Goal: Information Seeking & Learning: Learn about a topic

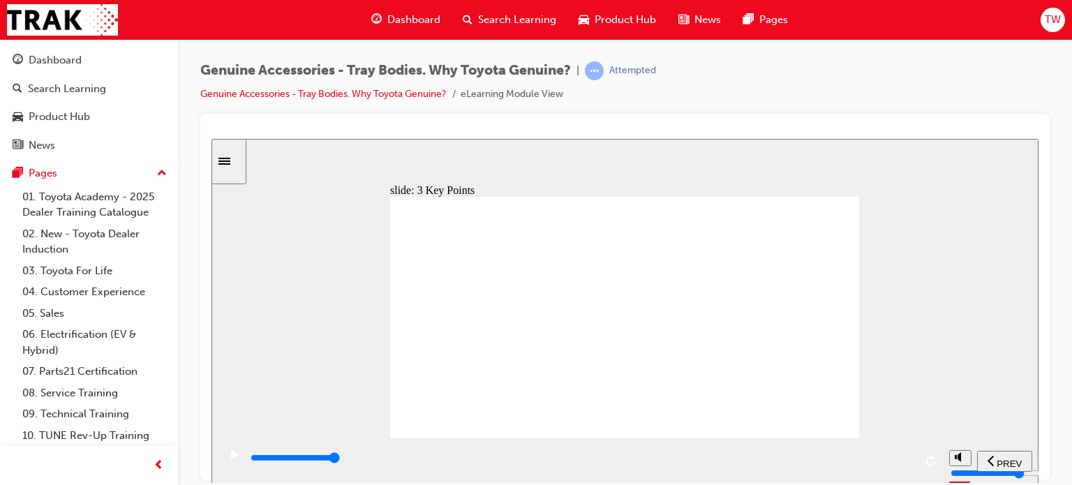
type input "8400"
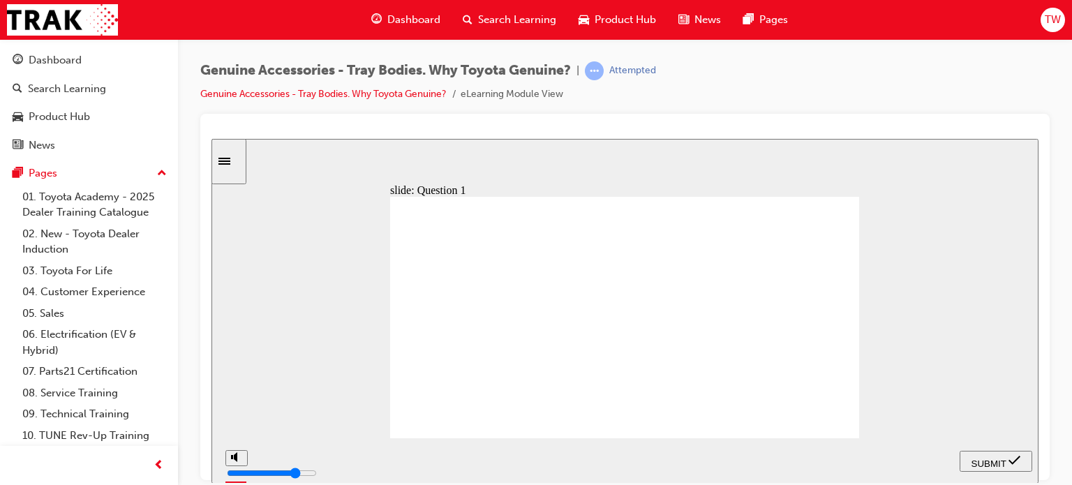
radio input "true"
click at [979, 458] on span "SUBMIT" at bounding box center [988, 463] width 35 height 10
radio input "true"
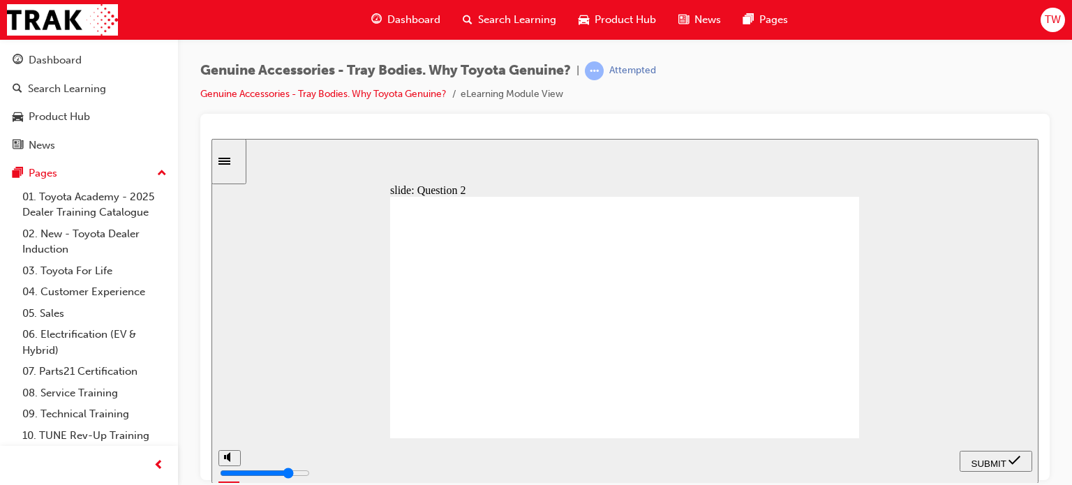
click at [991, 458] on span "SUBMIT" at bounding box center [988, 463] width 35 height 10
radio input "true"
click at [983, 463] on span "SUBMIT" at bounding box center [988, 463] width 35 height 10
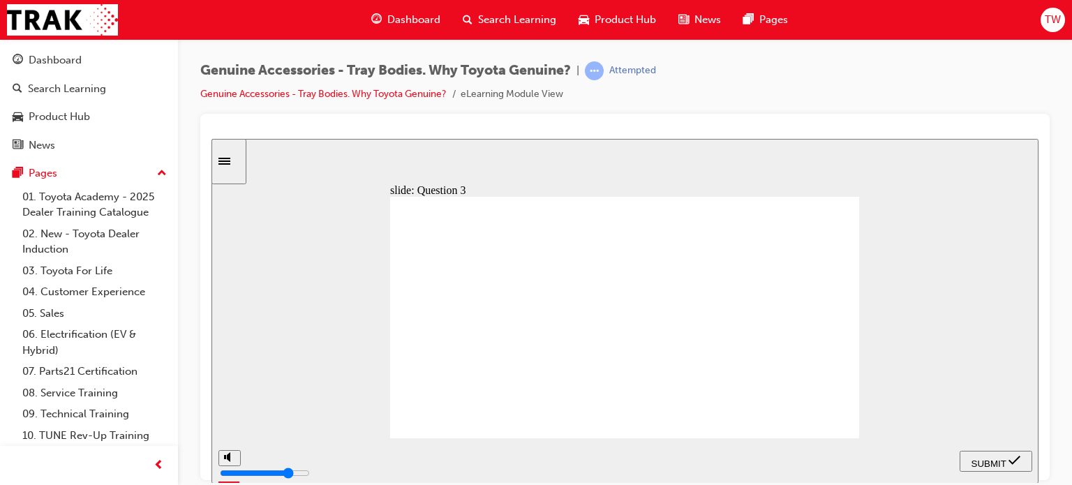
radio input "true"
click at [995, 464] on span "SUBMIT" at bounding box center [988, 463] width 35 height 10
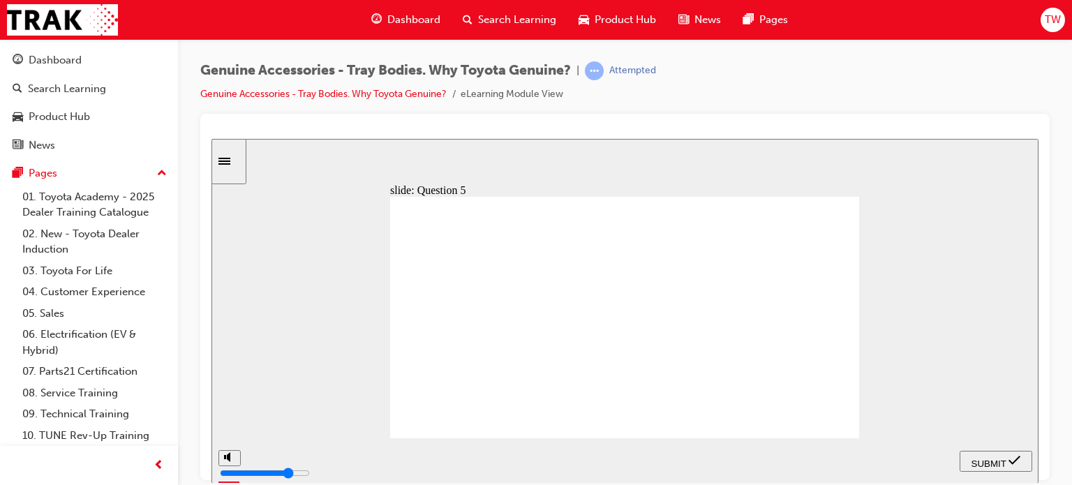
radio input "false"
radio input "true"
click at [982, 460] on span "SUBMIT" at bounding box center [988, 463] width 35 height 10
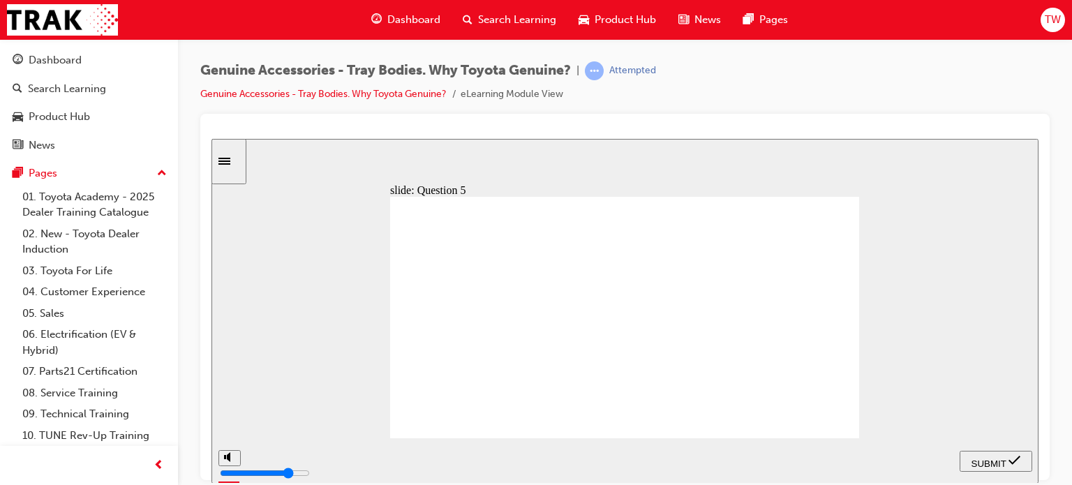
radio input "true"
click at [1016, 461] on icon "submit" at bounding box center [1014, 459] width 12 height 9
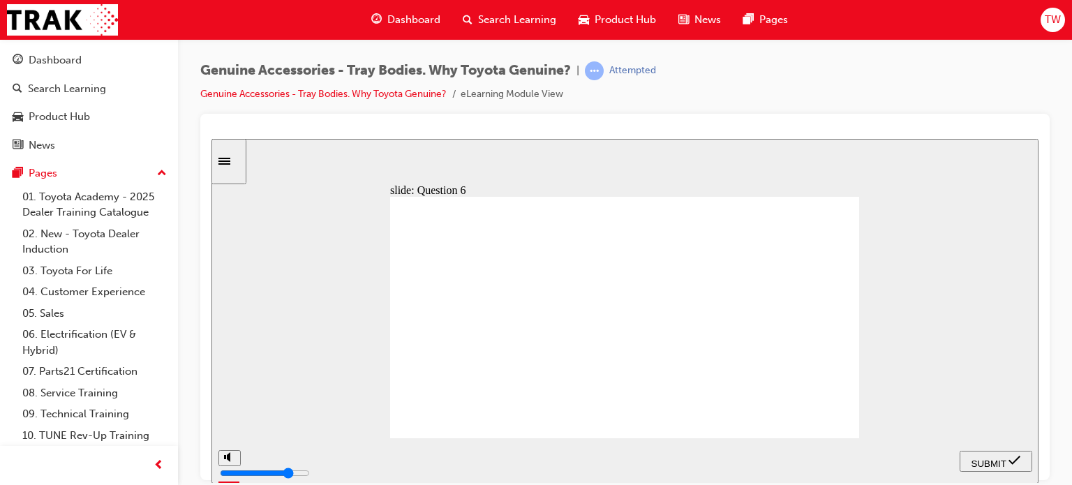
radio input "true"
click at [1002, 458] on span "SUBMIT" at bounding box center [988, 463] width 35 height 10
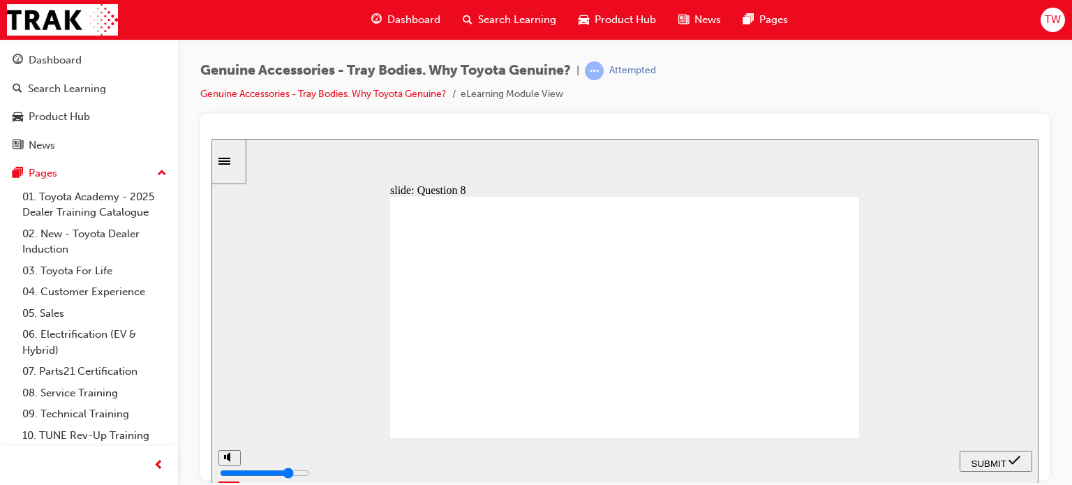
radio input "true"
click at [963, 446] on nav "PREV NEXT SUBMIT" at bounding box center [995, 459] width 73 height 45
click at [971, 458] on span "SUBMIT" at bounding box center [988, 463] width 35 height 10
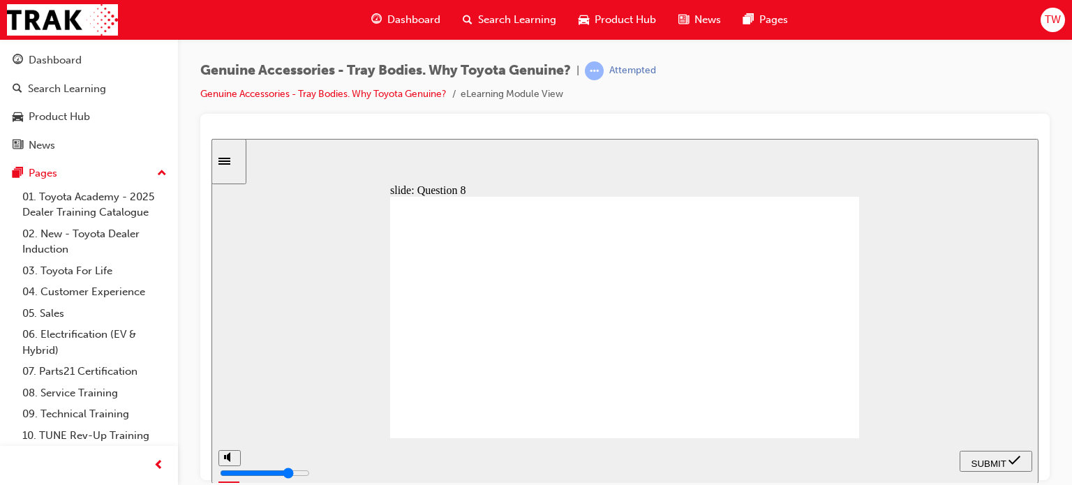
radio input "true"
click at [1014, 459] on icon "submit" at bounding box center [1014, 459] width 12 height 13
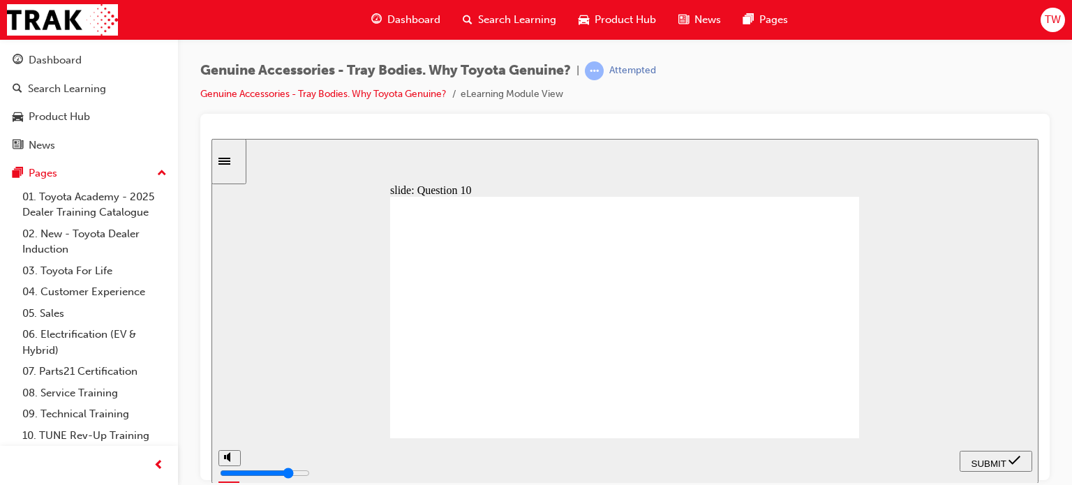
radio input "true"
click at [971, 462] on span "SUBMIT" at bounding box center [988, 463] width 35 height 10
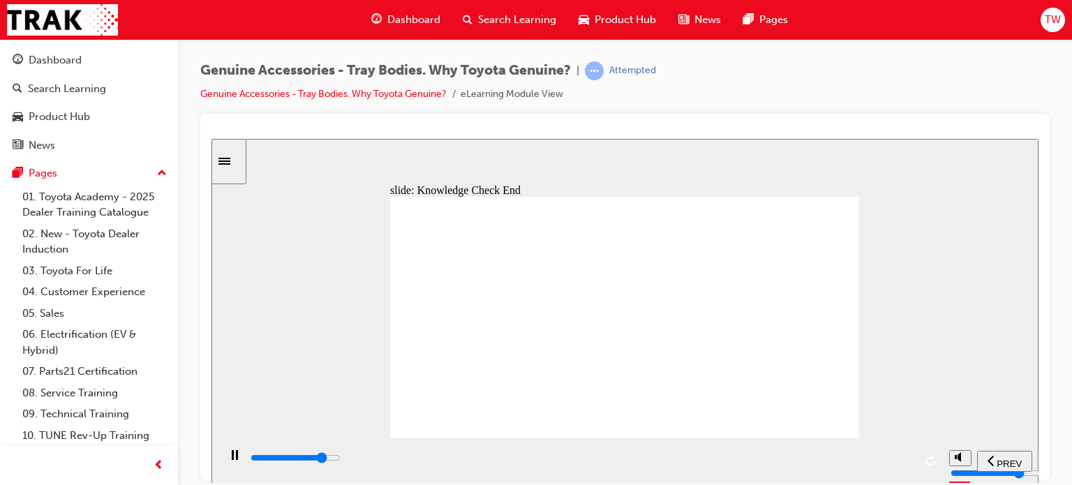
type input "20900"
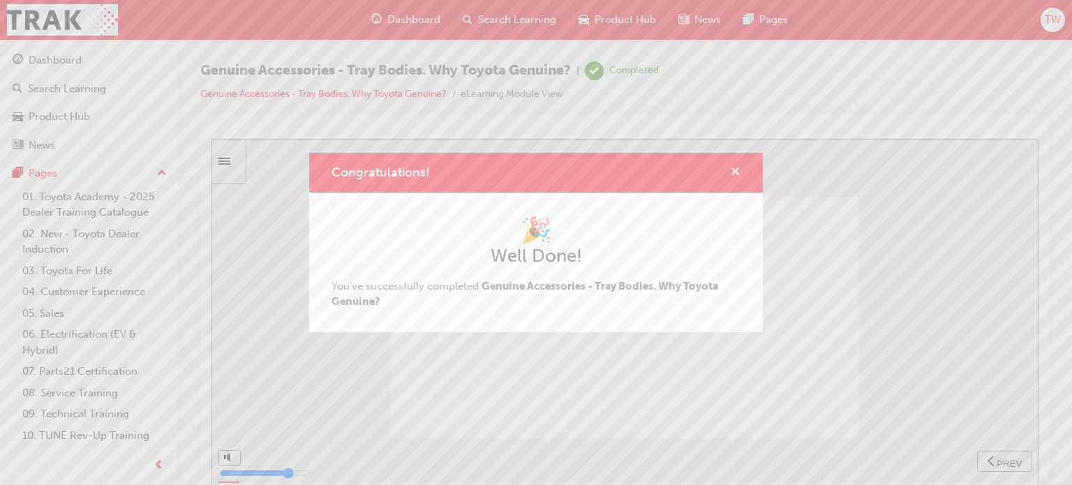
click at [737, 171] on span "cross-icon" at bounding box center [735, 173] width 10 height 13
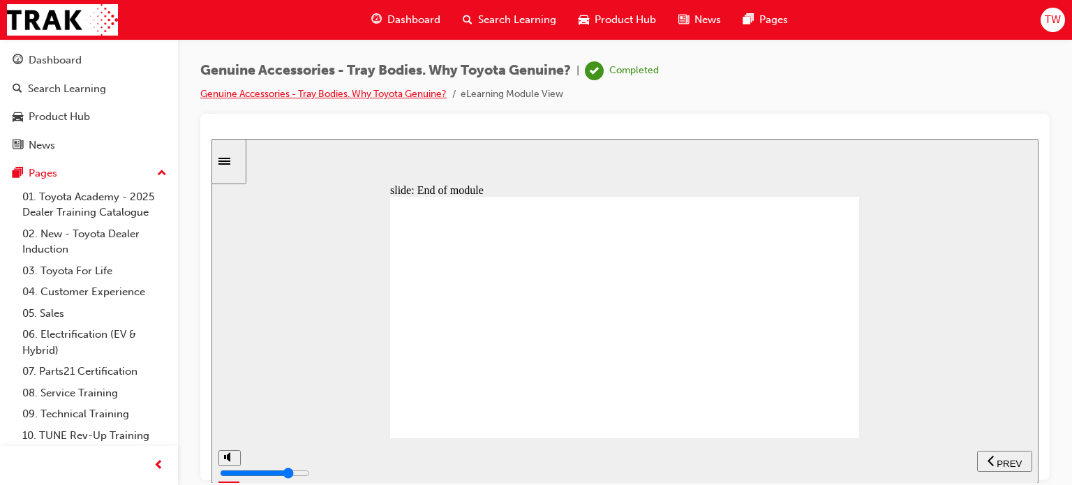
click at [338, 91] on link "Genuine Accessories - Tray Bodies. Why Toyota Genuine?" at bounding box center [323, 94] width 246 height 12
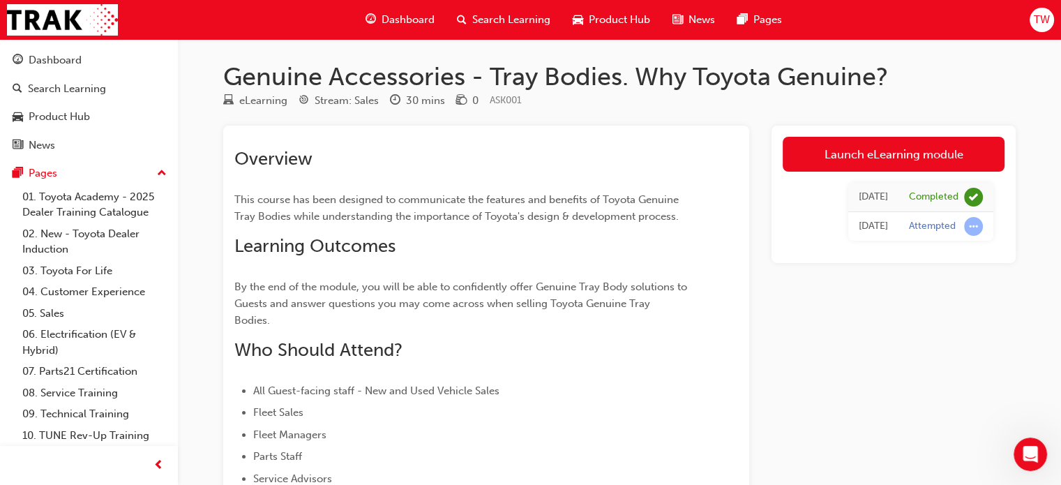
scroll to position [1969, 0]
click at [388, 27] on span "Dashboard" at bounding box center [408, 20] width 53 height 16
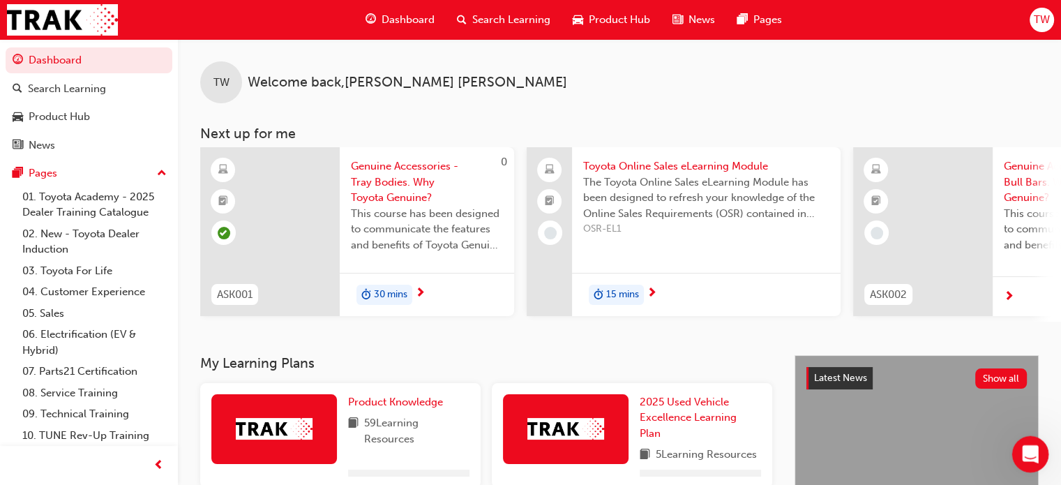
click at [1026, 451] on icon "Open Intercom Messenger" at bounding box center [1028, 452] width 23 height 23
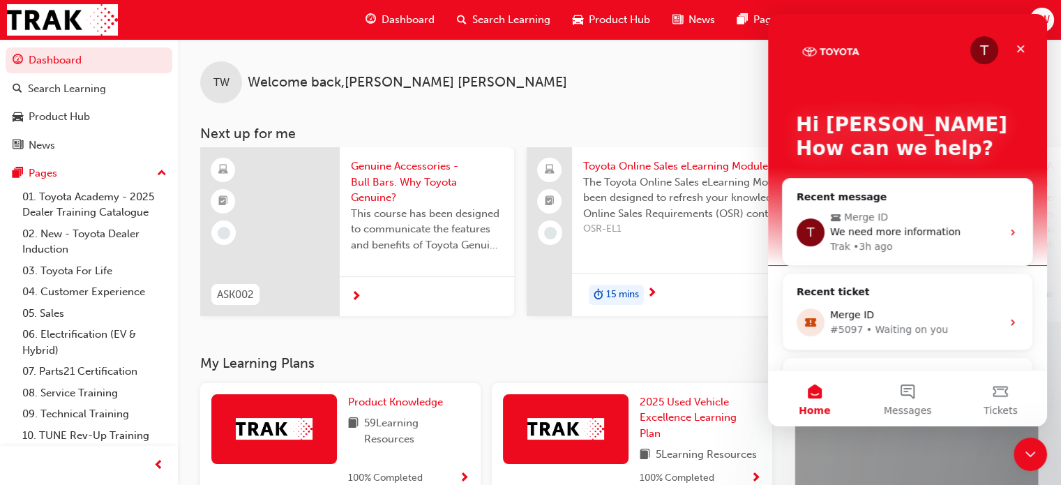
click at [666, 102] on div "TW Welcome back , [PERSON_NAME]" at bounding box center [619, 71] width 883 height 64
click at [654, 346] on div "TW Welcome back , [PERSON_NAME] Next up for me ASK002 Genuine Accessories - Bul…" at bounding box center [619, 197] width 883 height 316
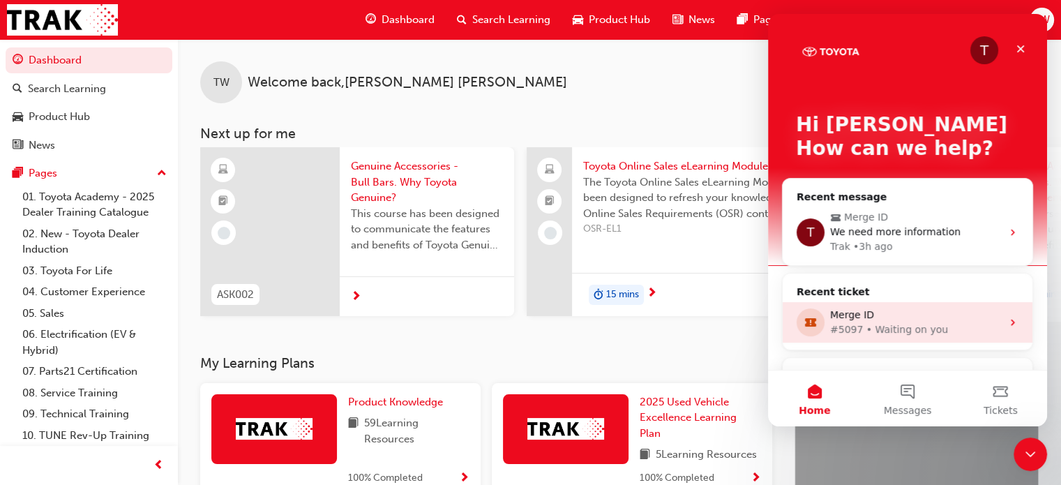
click at [891, 308] on div "Merge ID" at bounding box center [916, 315] width 172 height 15
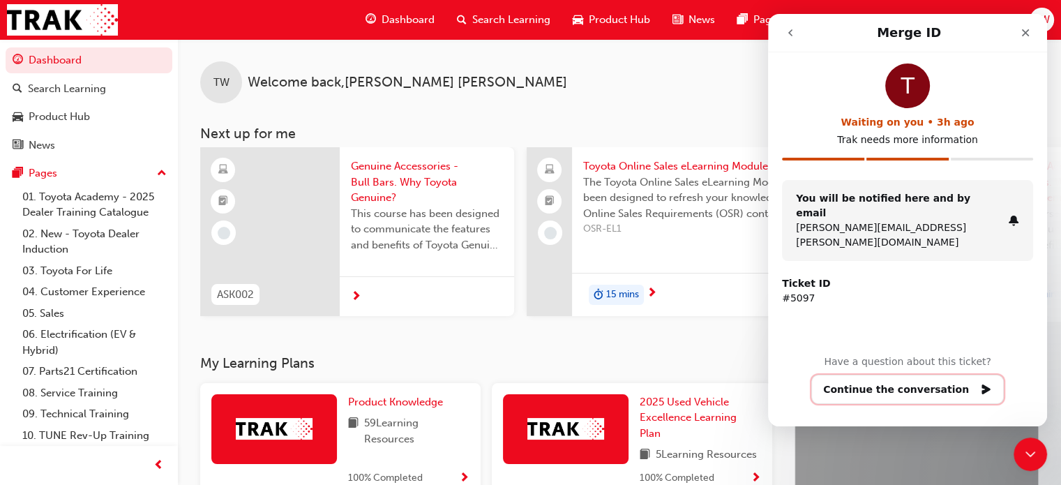
click at [913, 390] on button "Continue the conversation" at bounding box center [907, 389] width 193 height 29
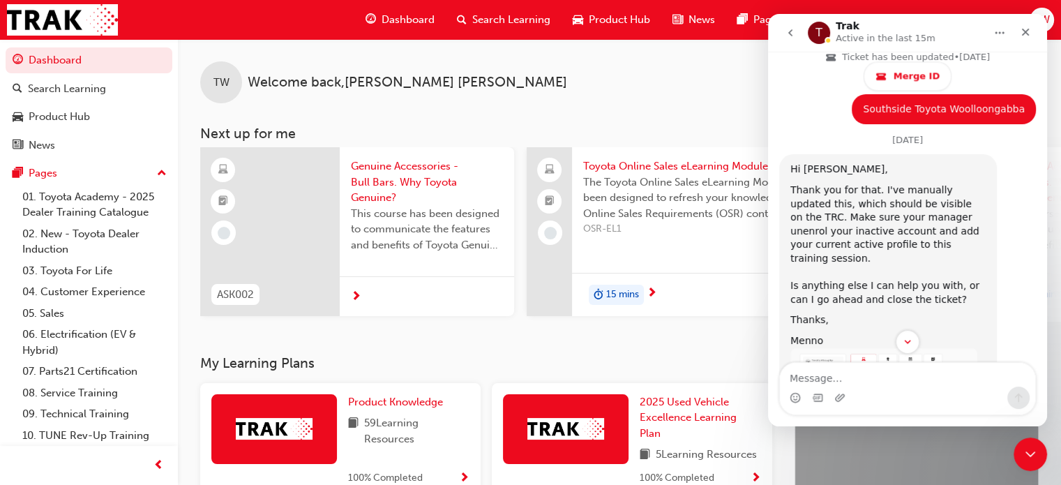
scroll to position [1690, 0]
click at [905, 349] on img "Trak says…" at bounding box center [883, 388] width 187 height 79
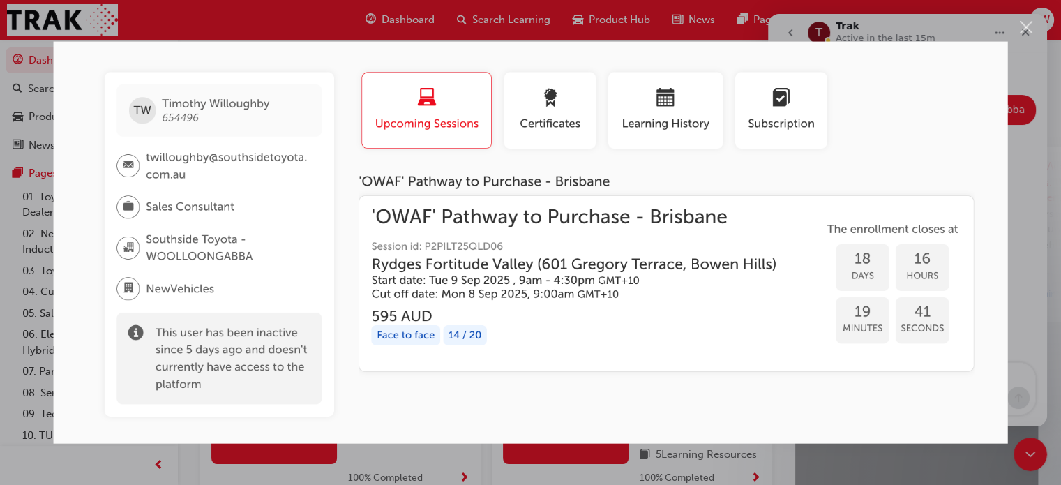
scroll to position [0, 0]
click at [1015, 121] on div "Intercom messenger" at bounding box center [530, 242] width 1061 height 485
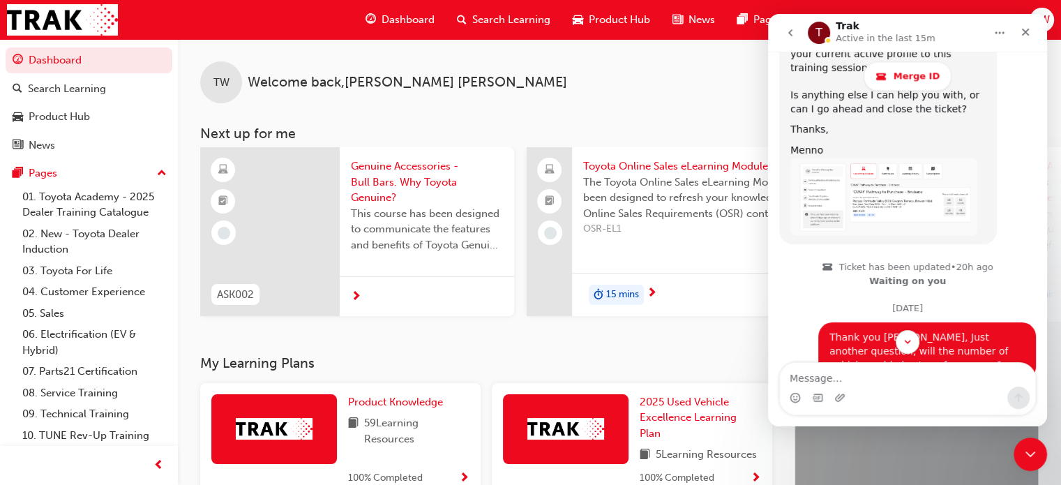
scroll to position [1969, 0]
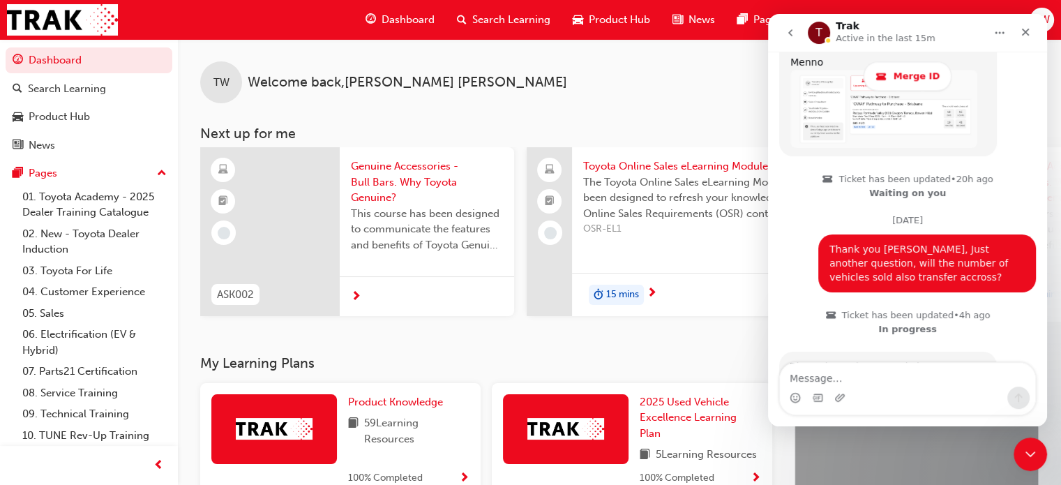
click at [617, 354] on div "TW Welcome back , [PERSON_NAME] Next up for me ASK002 Genuine Accessories - Bul…" at bounding box center [619, 197] width 883 height 316
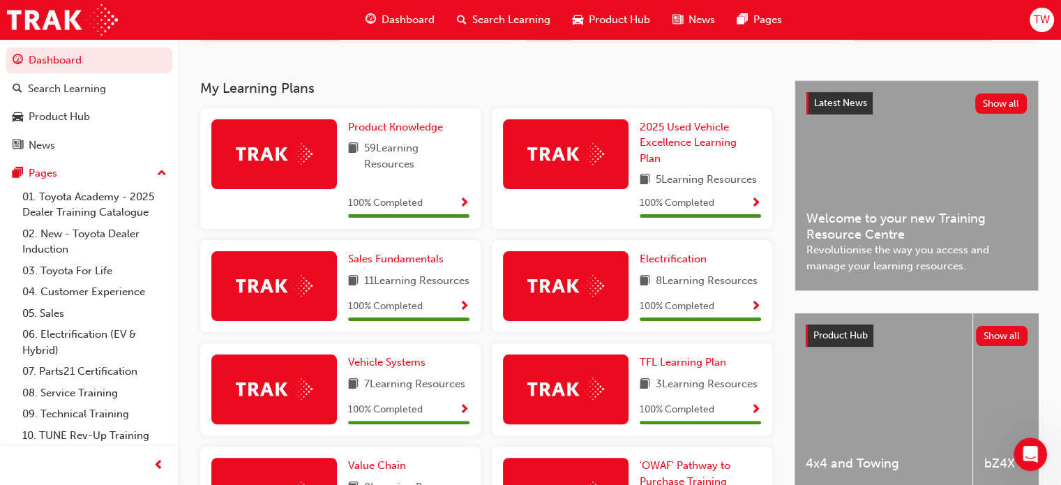
scroll to position [275, 0]
